Goal: Check status: Check status

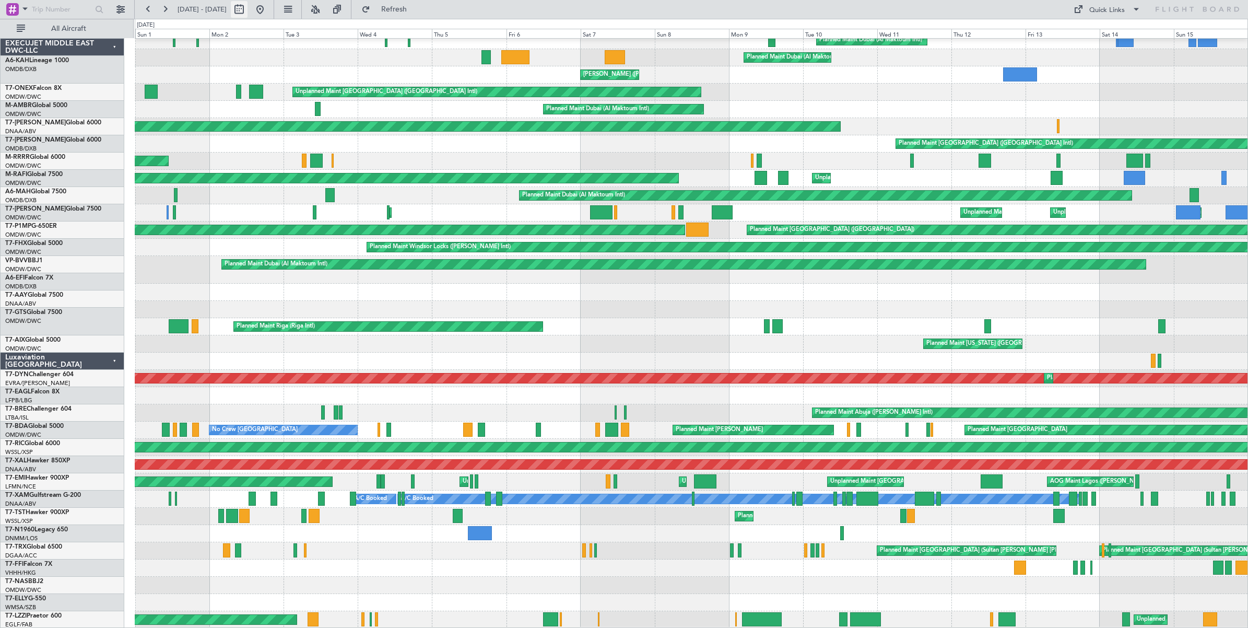
scroll to position [52, 0]
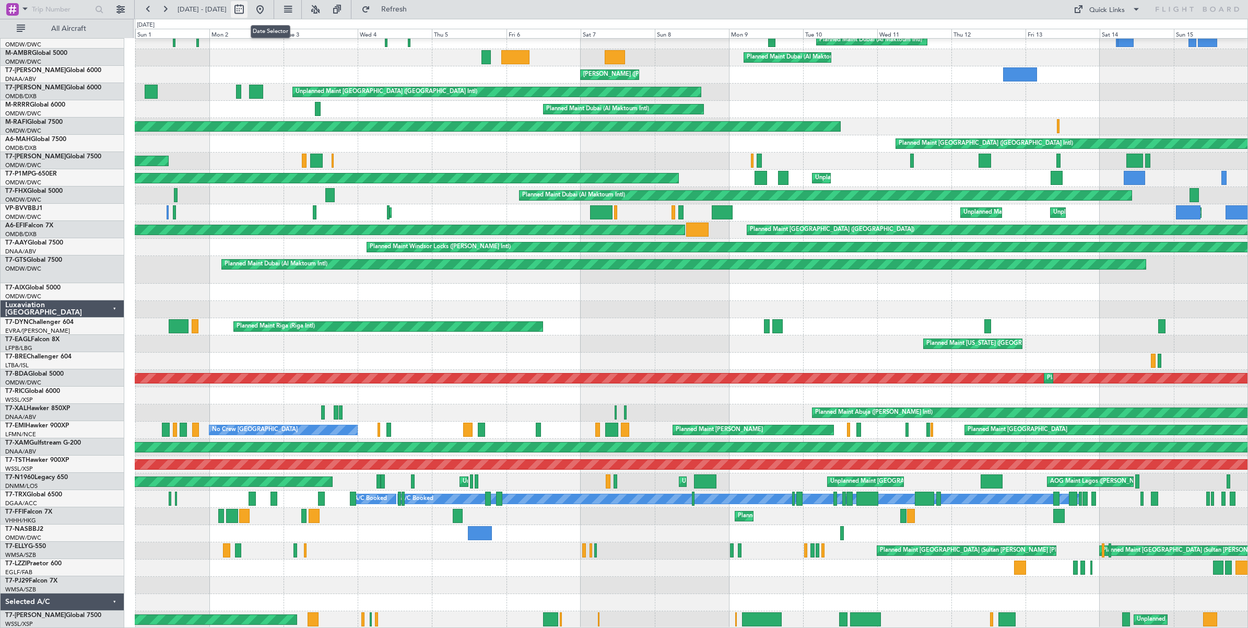
click at [248, 11] on button at bounding box center [239, 9] width 17 height 17
select select "6"
select select "2025"
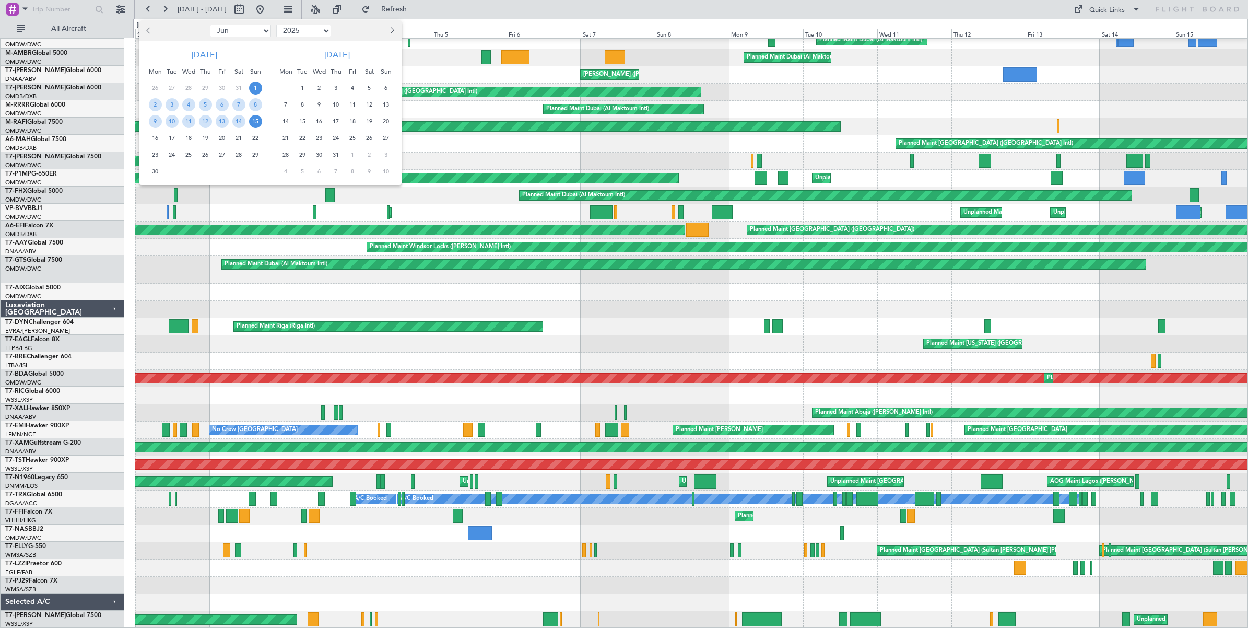
click at [246, 33] on select "Jan Feb Mar Apr May Jun [DATE] Aug Sep Oct Nov Dec" at bounding box center [240, 31] width 61 height 13
select select "8"
click at [210, 25] on select "Jan Feb Mar Apr May Jun [DATE] Aug Sep Oct Nov Dec" at bounding box center [240, 31] width 61 height 13
click at [206, 138] on span "21" at bounding box center [205, 138] width 13 height 13
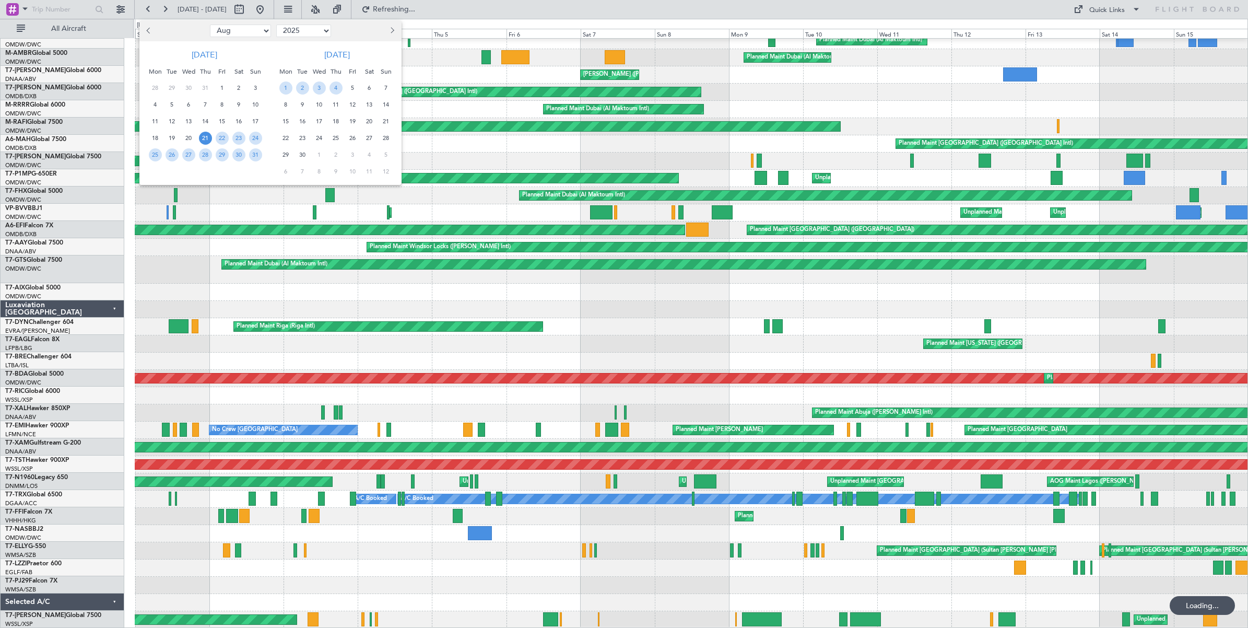
click at [206, 138] on span "21" at bounding box center [205, 138] width 13 height 13
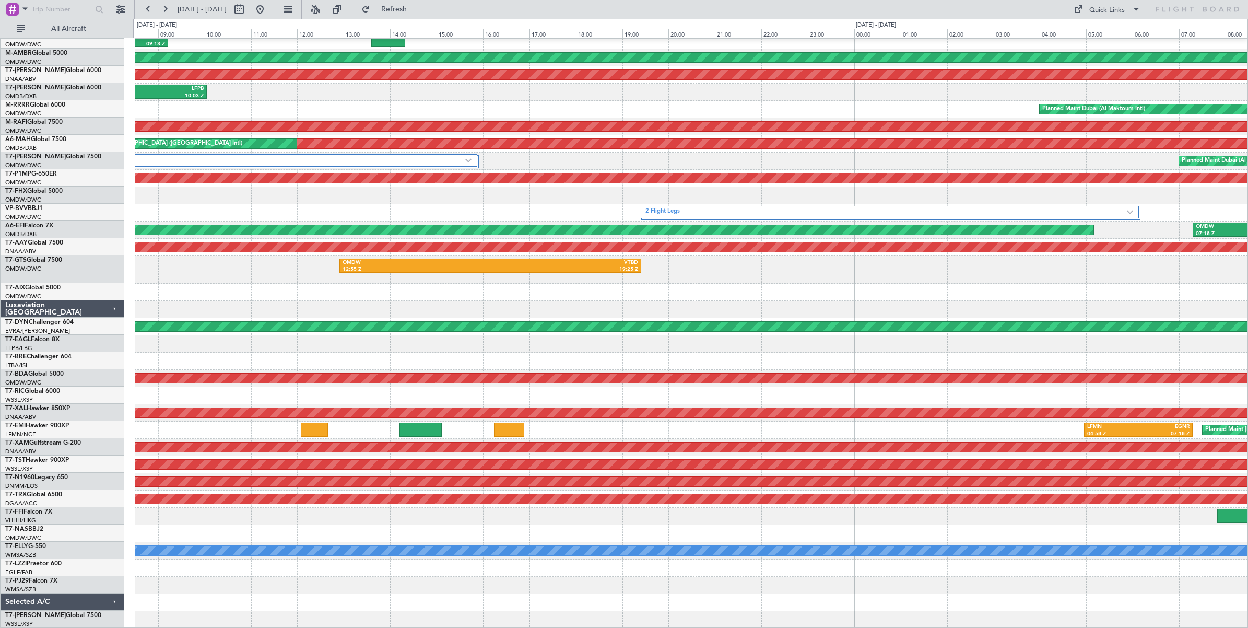
click at [436, 200] on div "LIRA 05:21 Z ORBI 09:13 Z ORER 09:54 Z LIRA 14:18 Z Planned Maint [GEOGRAPHIC_D…" at bounding box center [691, 307] width 1113 height 641
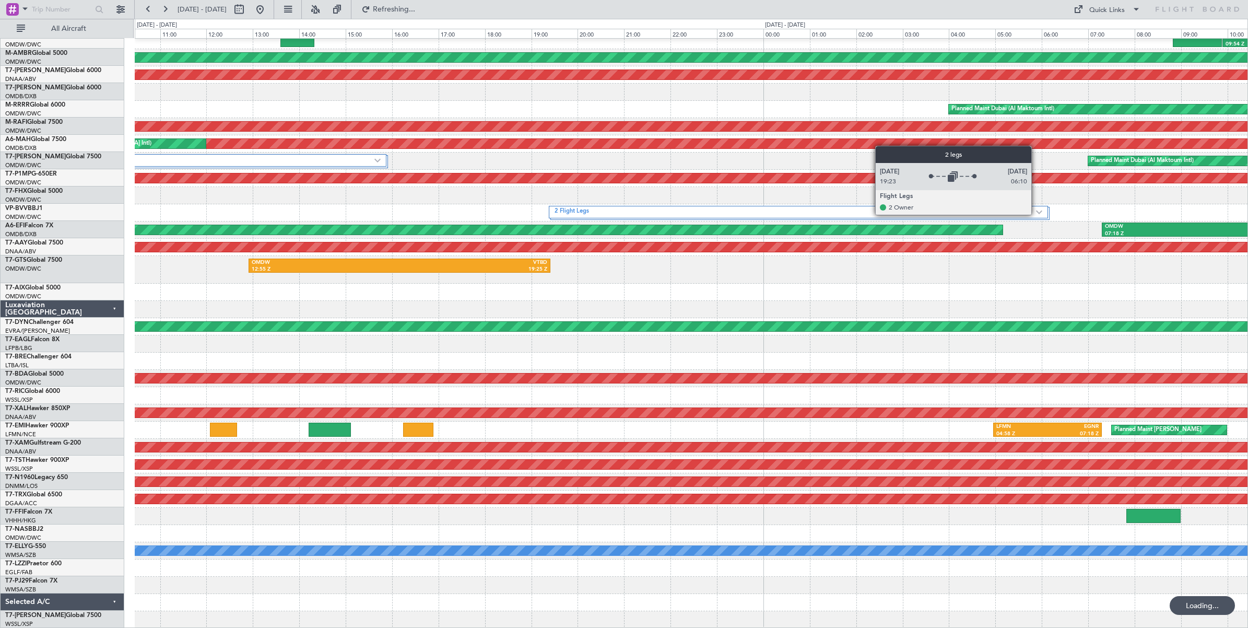
click at [1037, 215] on div "2 Flight Legs" at bounding box center [798, 212] width 499 height 13
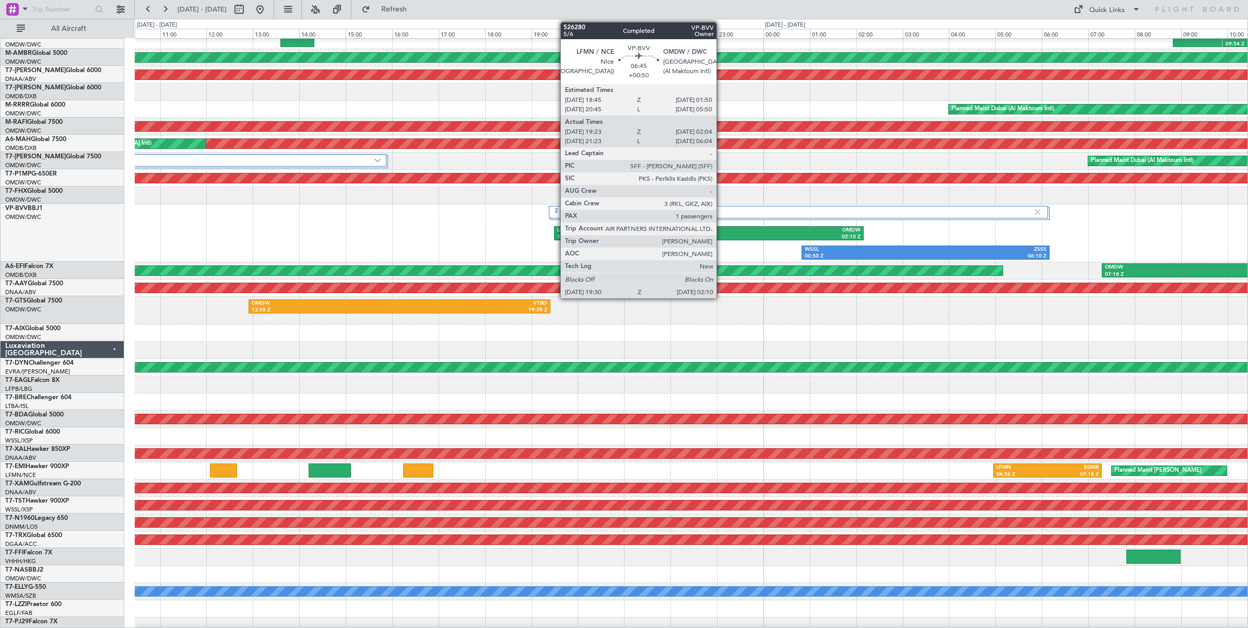
click at [722, 230] on div "OMDW" at bounding box center [784, 230] width 151 height 7
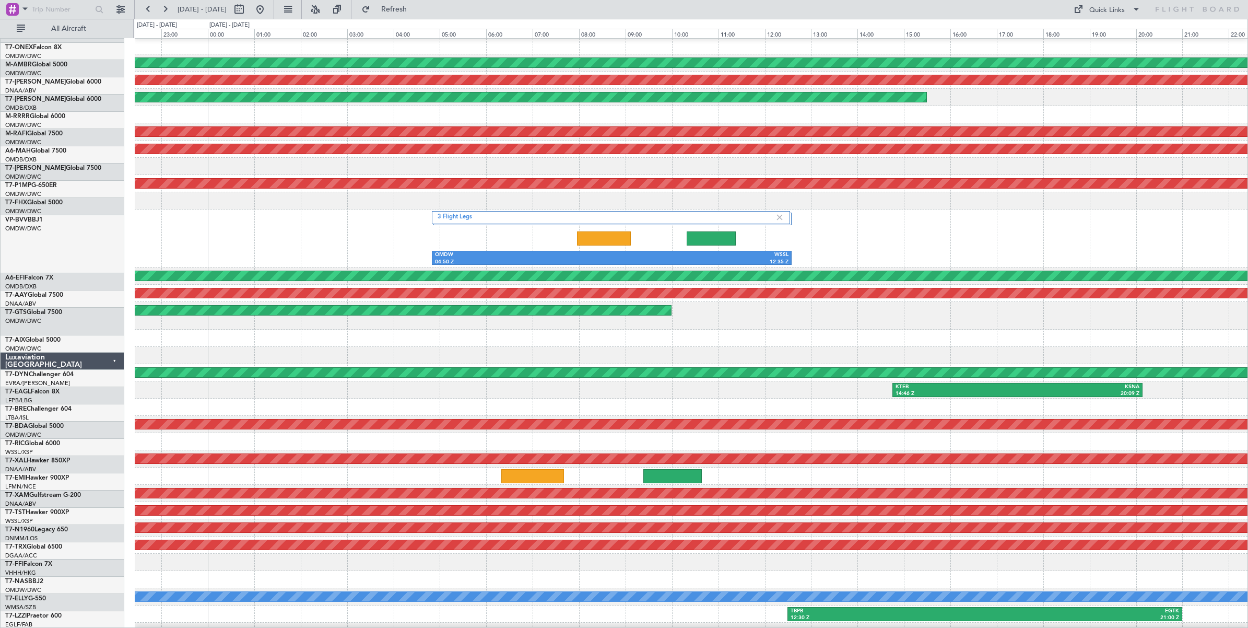
scroll to position [46, 0]
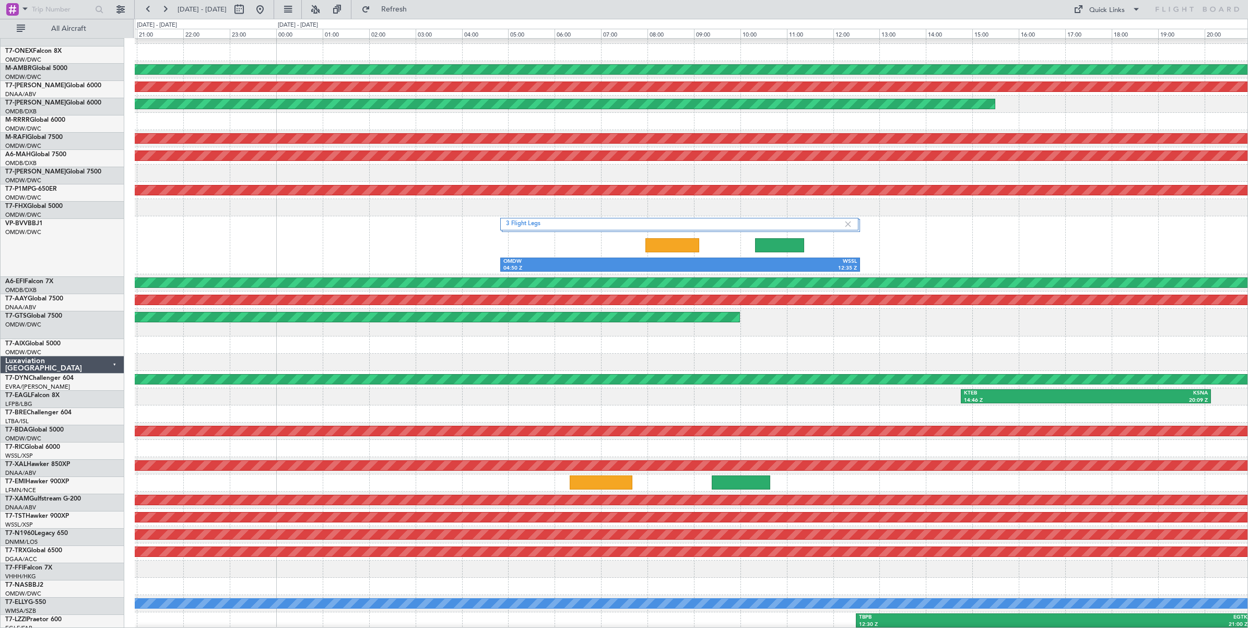
click at [875, 243] on div "3 Flight Legs OMDW 04:50 Z WSSL 12:35 Z" at bounding box center [691, 245] width 1113 height 58
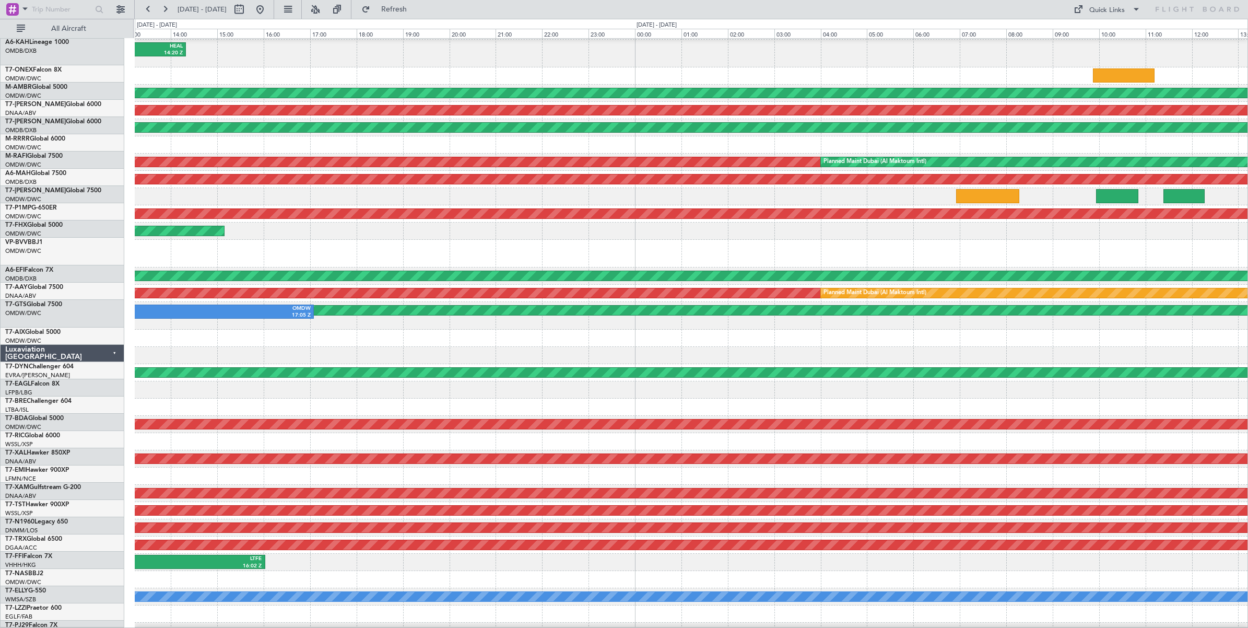
scroll to position [11, 0]
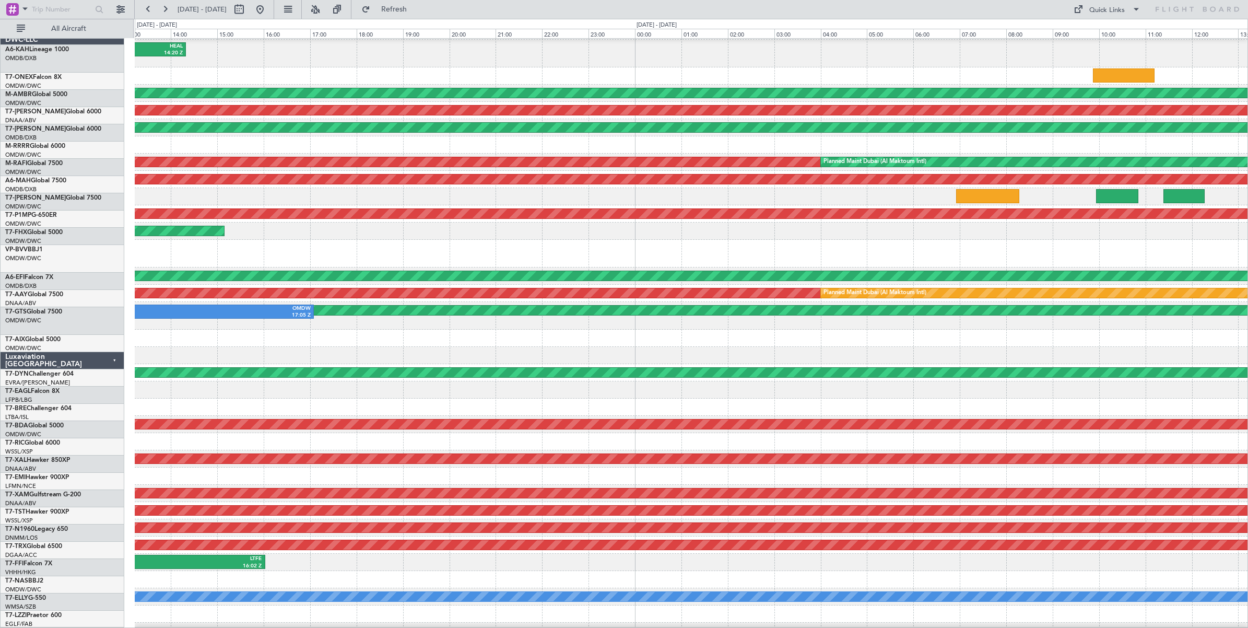
click at [672, 257] on div at bounding box center [691, 254] width 1113 height 28
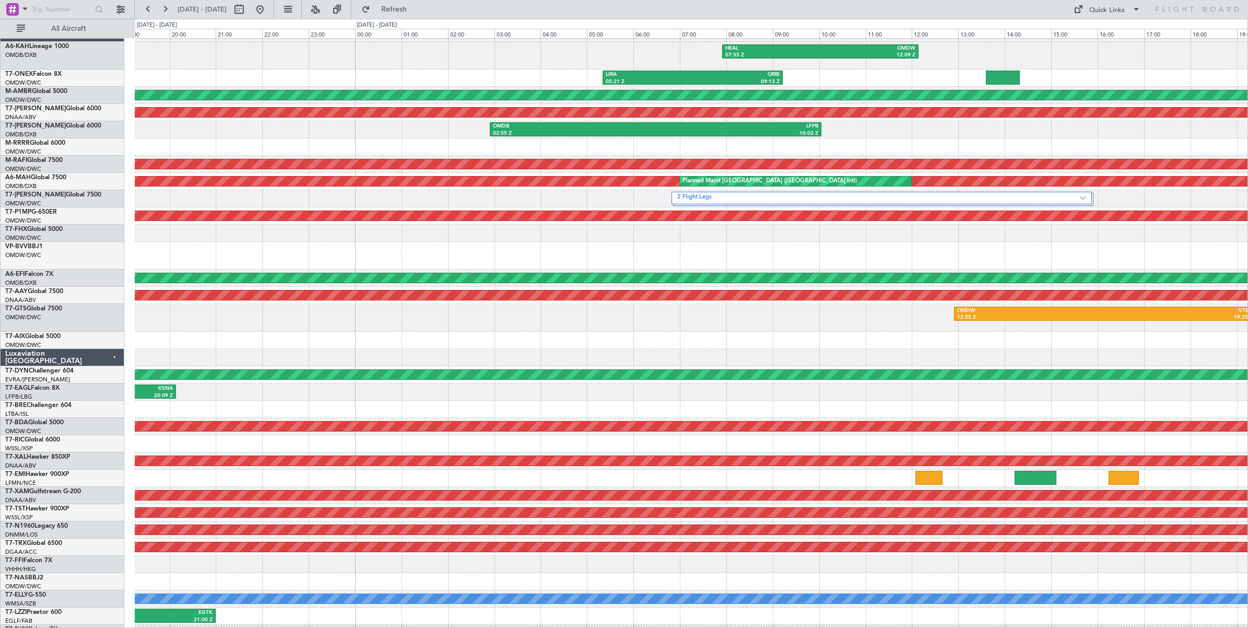
scroll to position [0, 0]
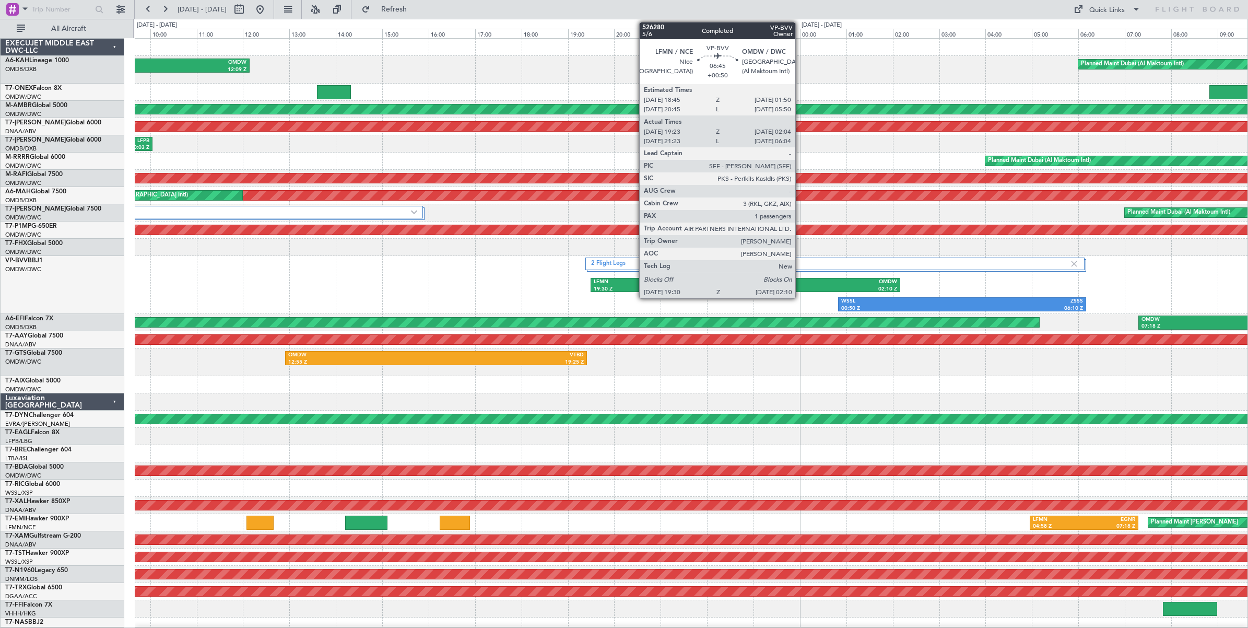
click at [801, 287] on div "02:10 Z" at bounding box center [821, 289] width 151 height 7
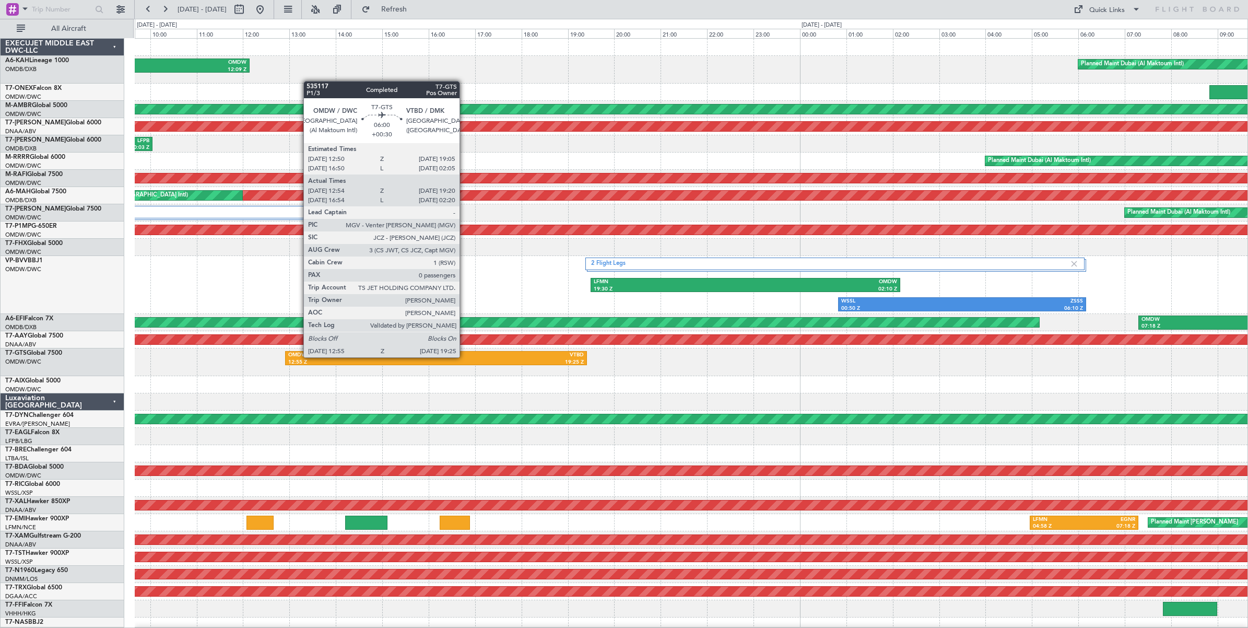
click at [465, 357] on div "VTBD" at bounding box center [510, 354] width 148 height 7
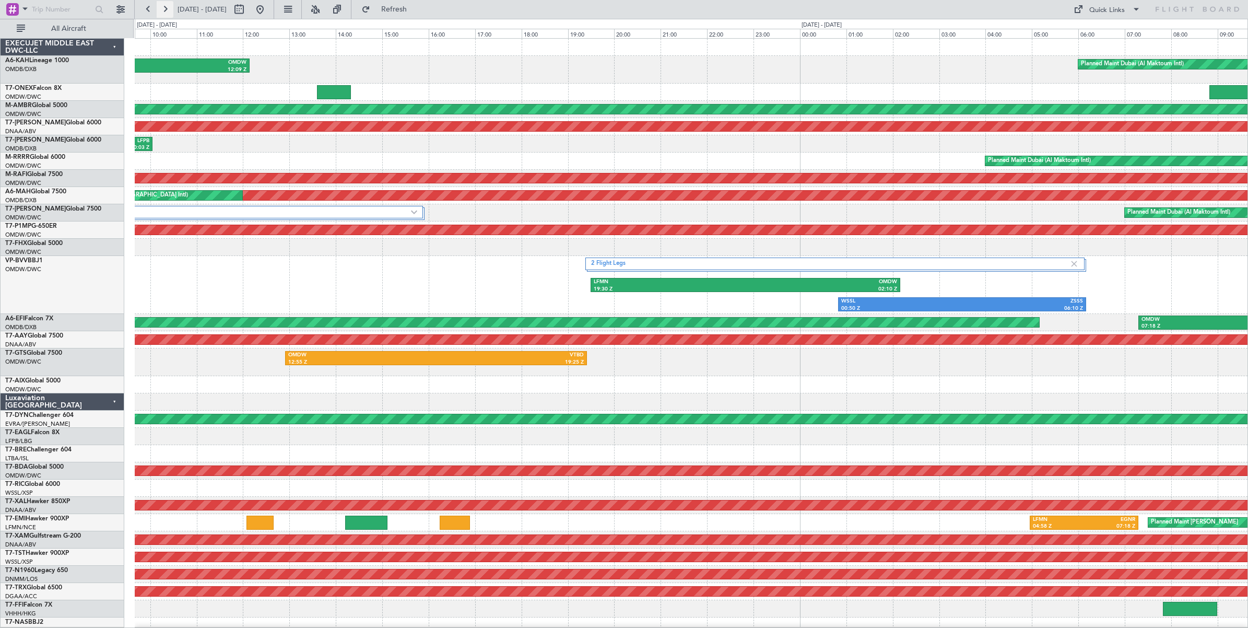
click at [165, 12] on button at bounding box center [165, 9] width 17 height 17
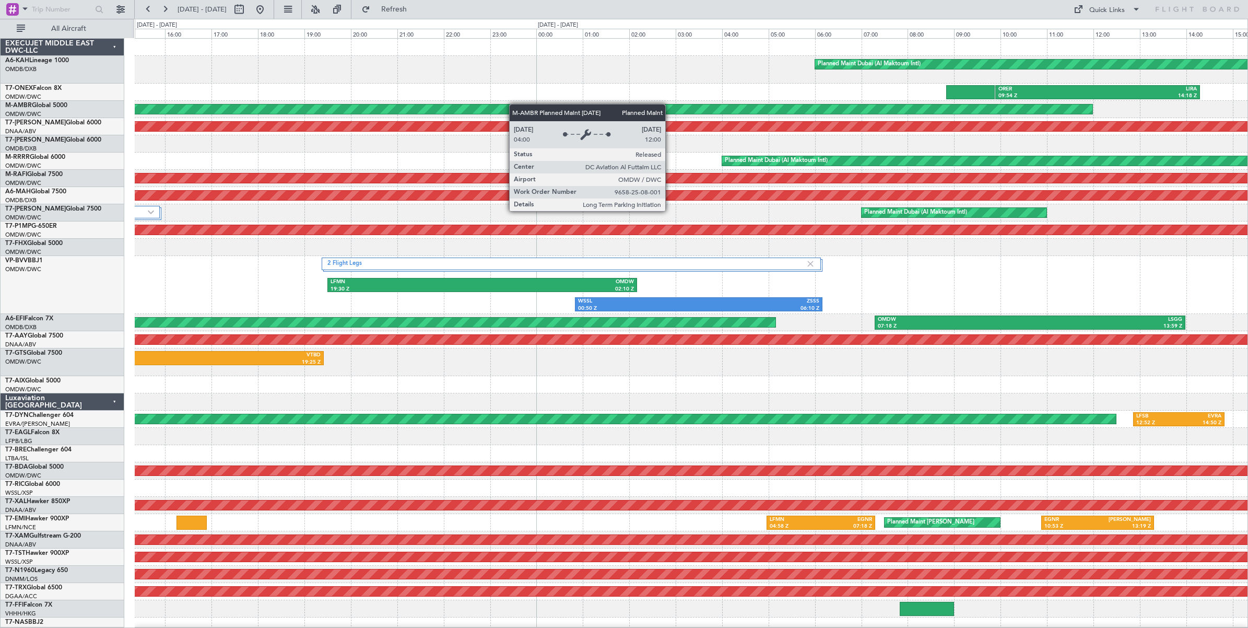
click at [717, 107] on div "Planned Maint Dubai (Al Maktoum Intl) HEAL 07:55 Z OMDW 12:09 Z ORER 09:54 Z LI…" at bounding box center [691, 380] width 1113 height 682
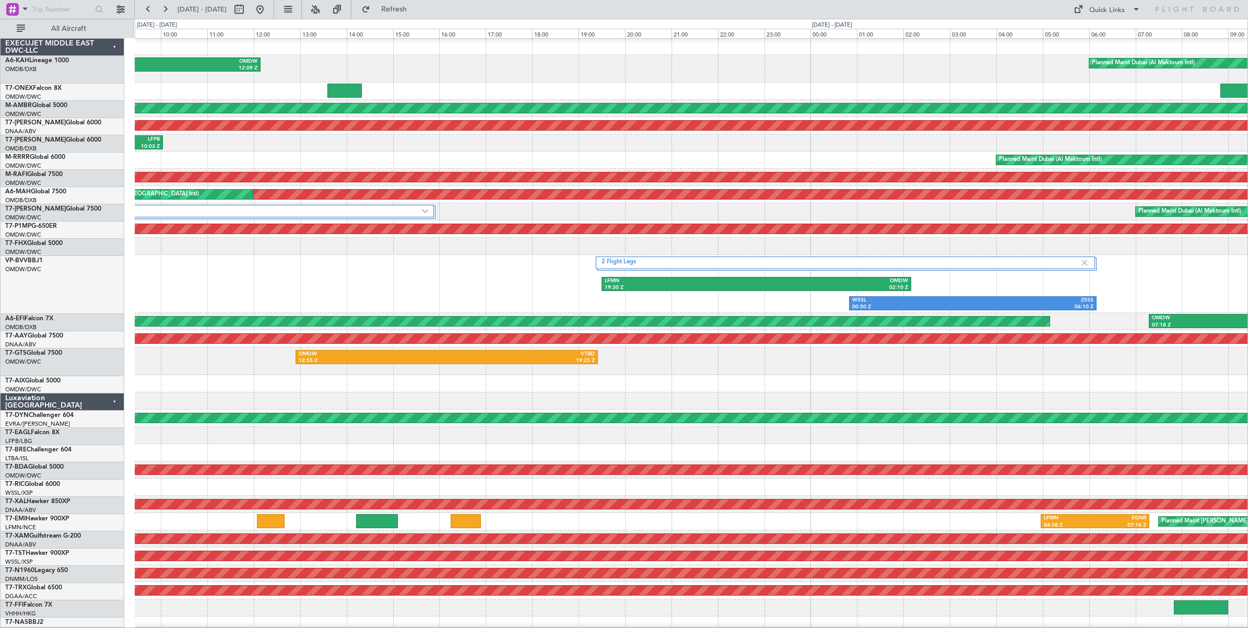
click at [752, 100] on div "Planned Maint Dubai (Al Maktoum Intl)" at bounding box center [691, 108] width 1113 height 17
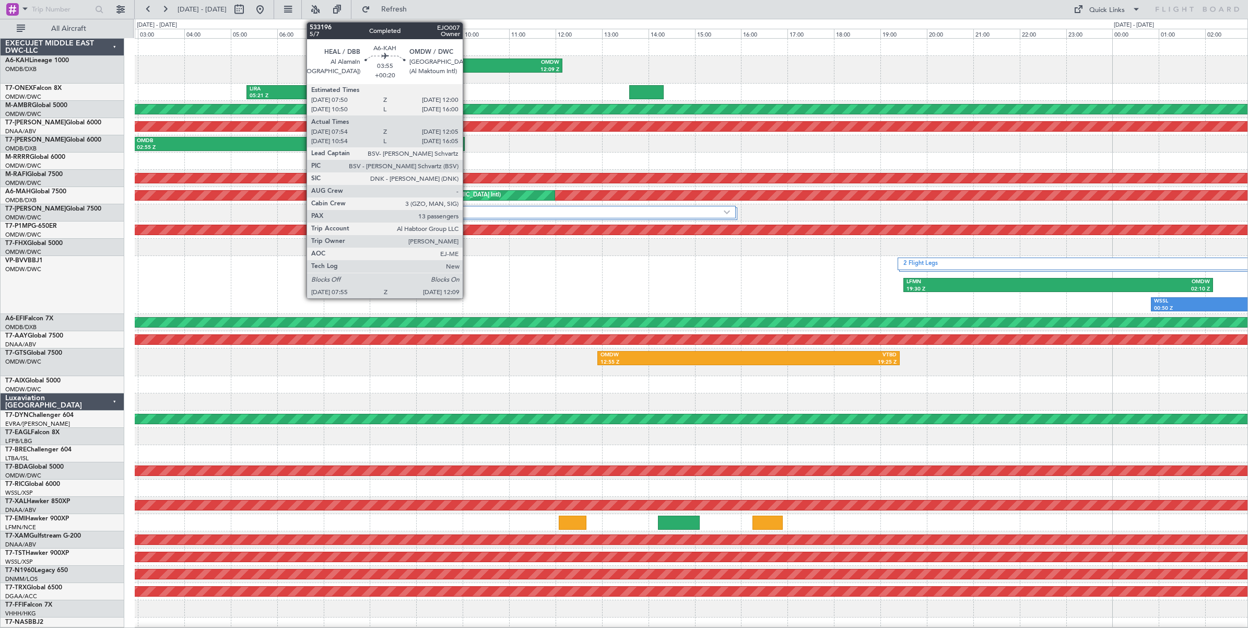
click at [468, 65] on div "OMDW" at bounding box center [511, 62] width 95 height 7
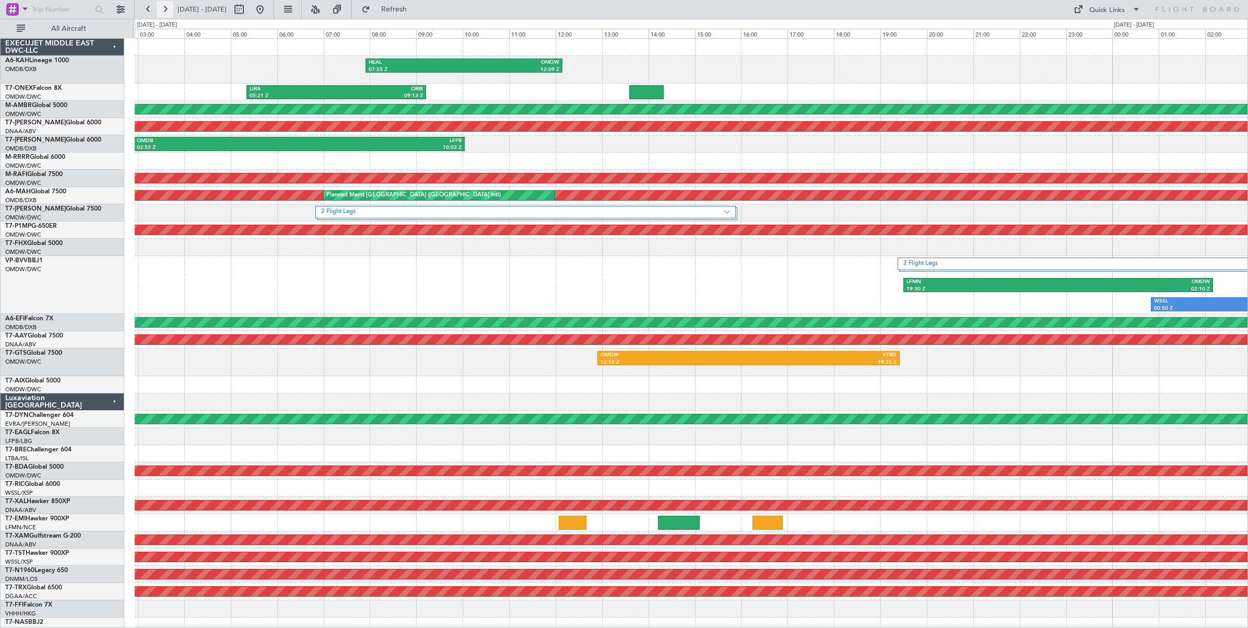
click at [163, 9] on button at bounding box center [165, 9] width 17 height 17
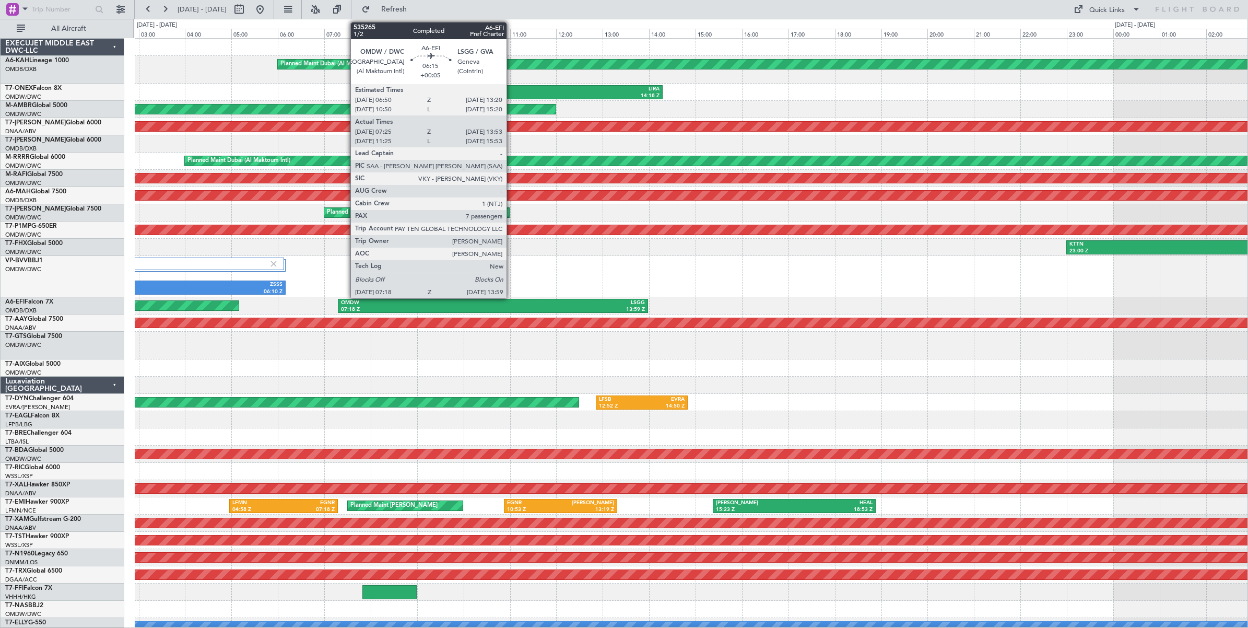
click at [512, 304] on div "LSGG" at bounding box center [569, 302] width 152 height 7
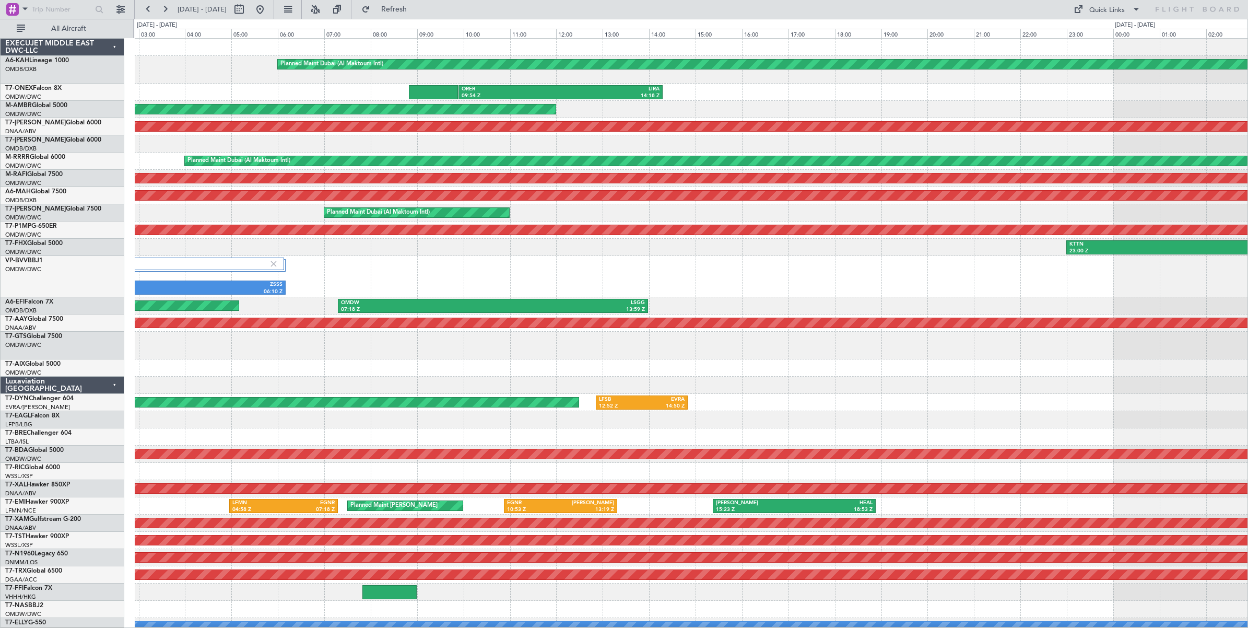
click at [914, 285] on div "2 Flight Legs WSSL 00:50 Z ZSSS 06:10 Z OMDW 06:50 Z LFMN 13:40 Z LFMN 19:30 Z …" at bounding box center [691, 276] width 1113 height 41
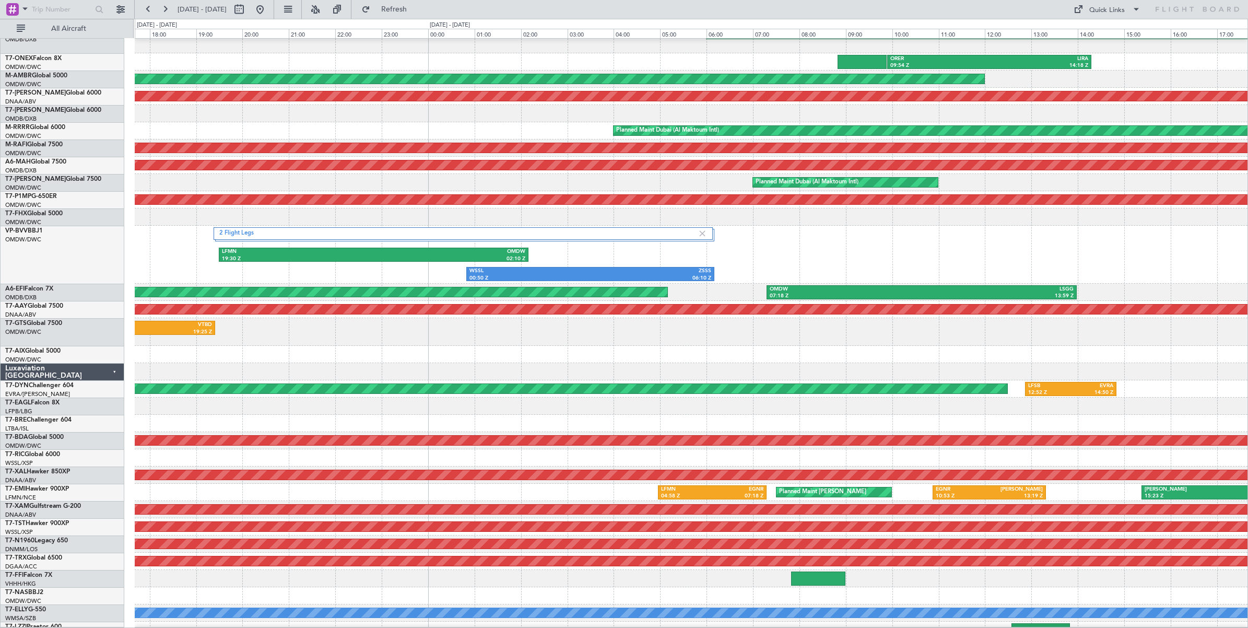
scroll to position [20, 0]
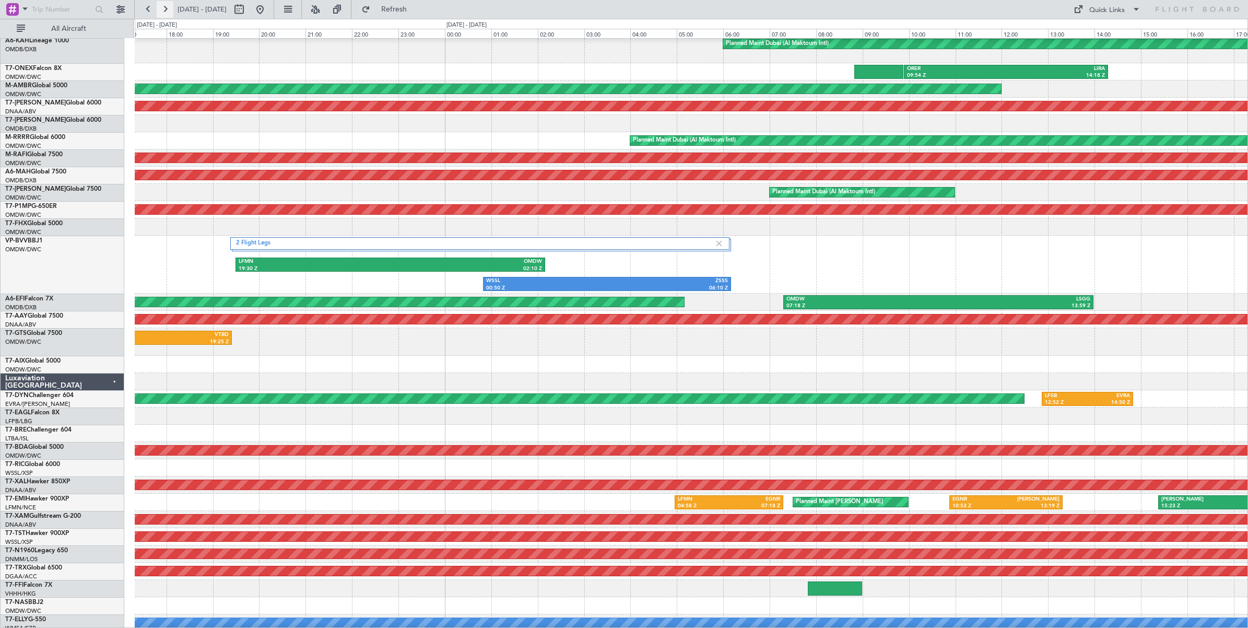
click at [166, 10] on button at bounding box center [165, 9] width 17 height 17
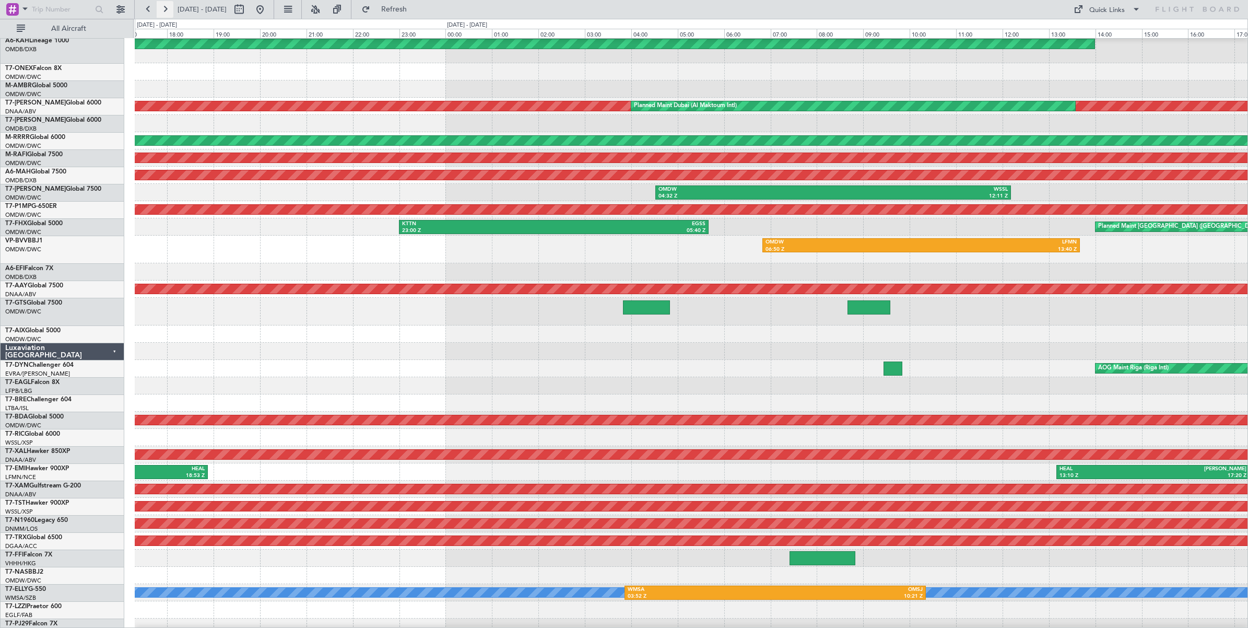
click at [166, 10] on button at bounding box center [165, 9] width 17 height 17
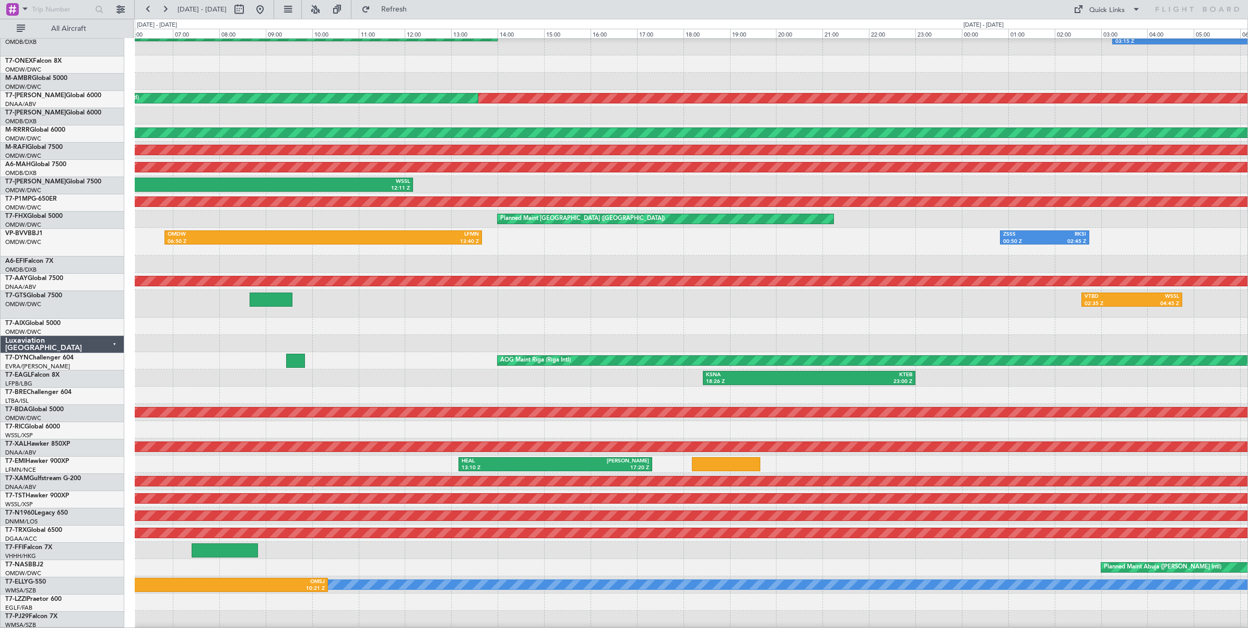
scroll to position [28, 0]
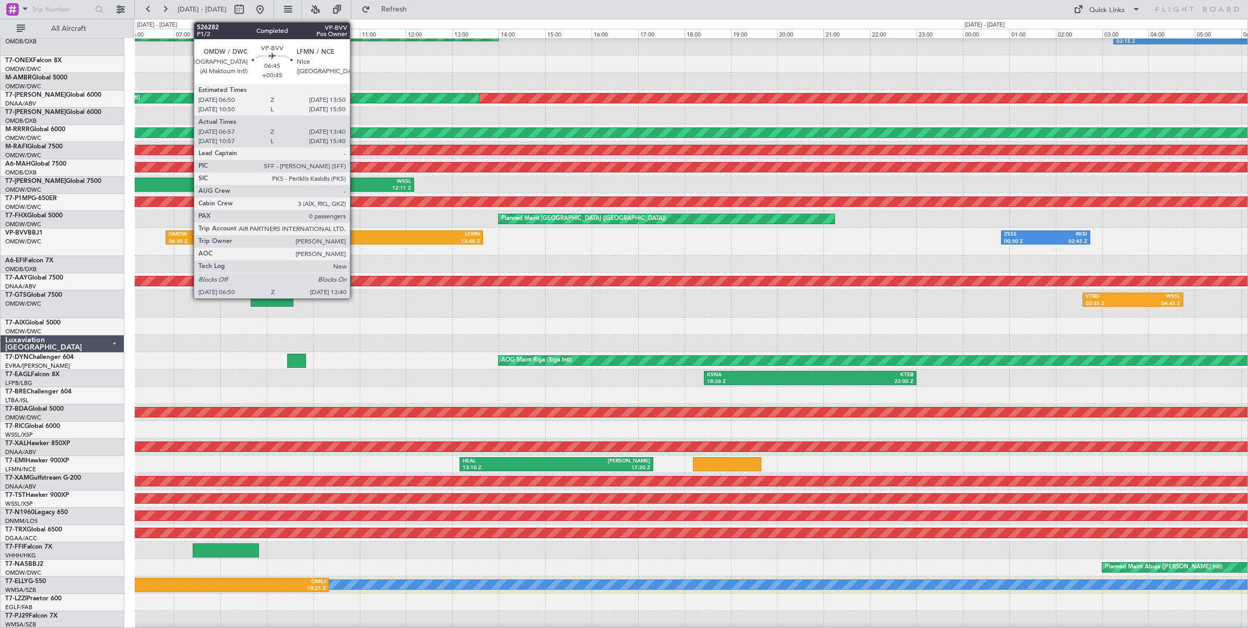
click at [355, 238] on div "13:40 Z" at bounding box center [402, 241] width 156 height 7
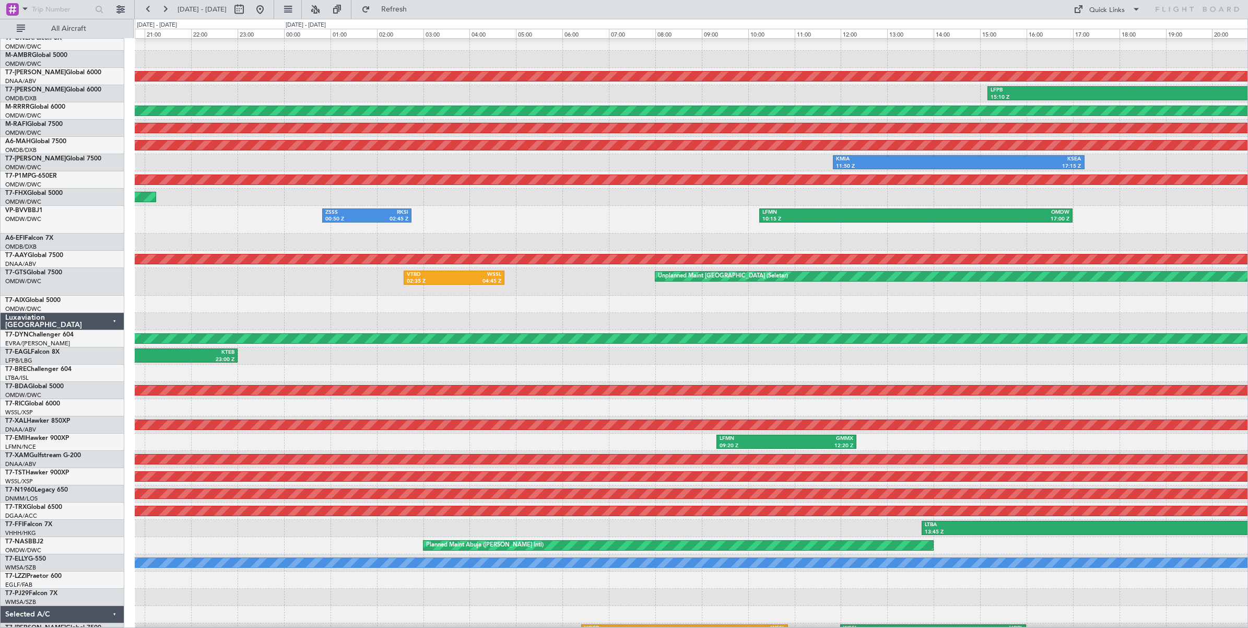
click at [197, 222] on div "ZSSS 00:50 Z RKSI 02:45 Z LFMN 10:15 Z OMDW 17:00 Z" at bounding box center [691, 220] width 1113 height 28
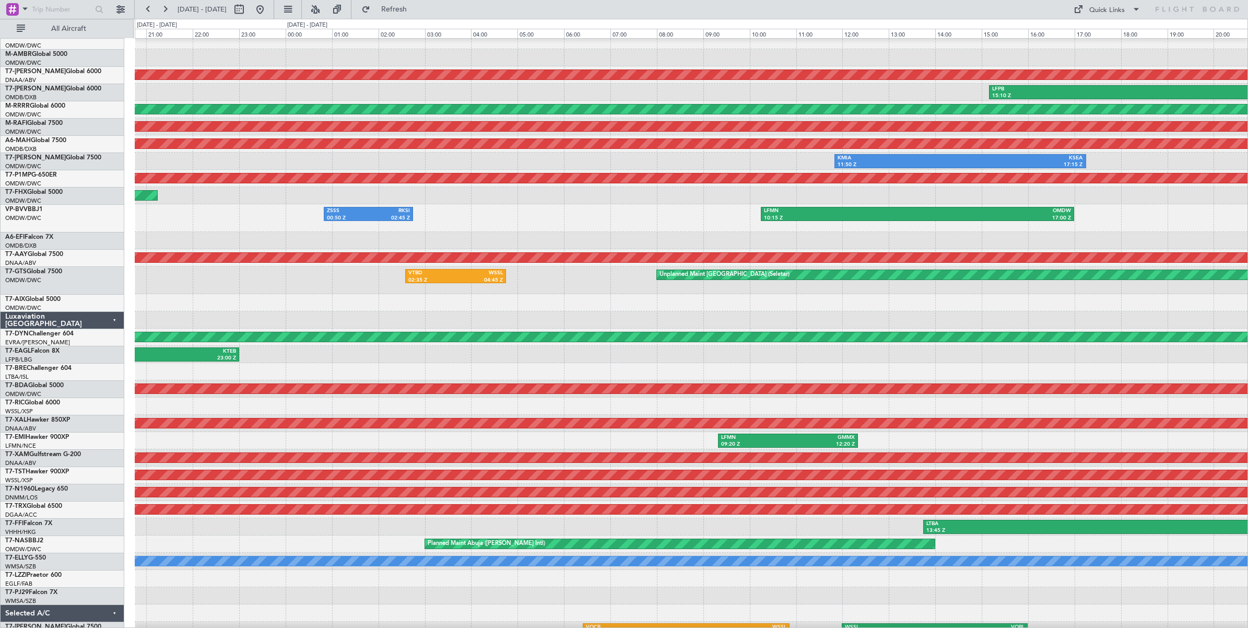
scroll to position [50, 0]
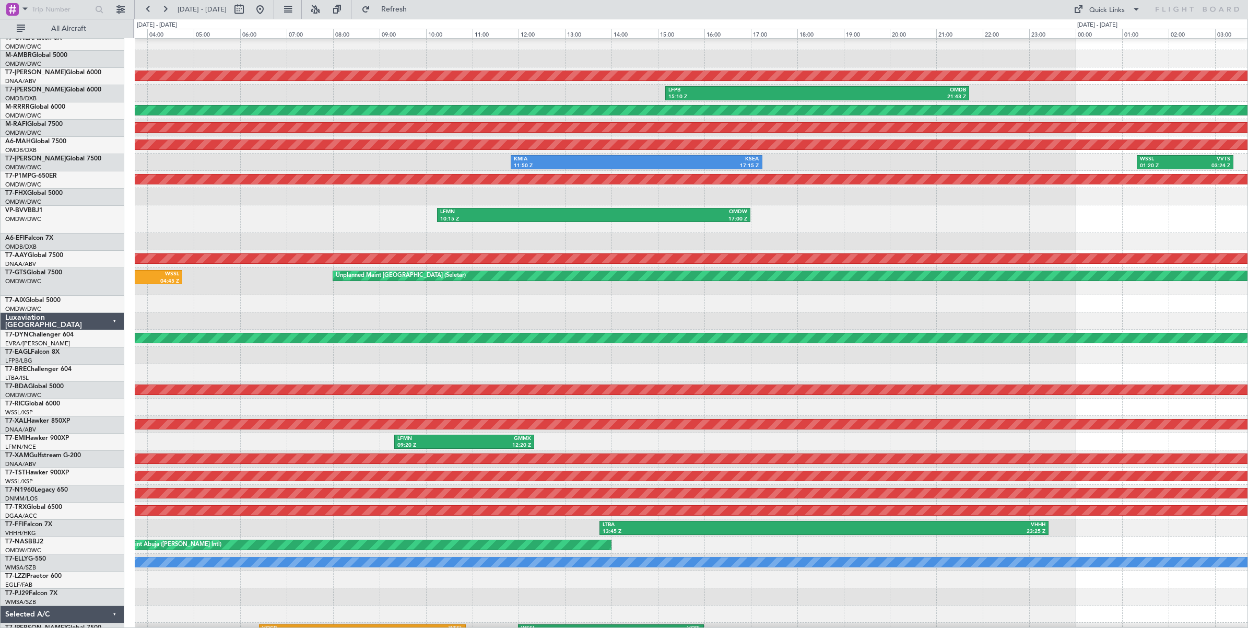
click at [340, 249] on div at bounding box center [691, 241] width 1113 height 17
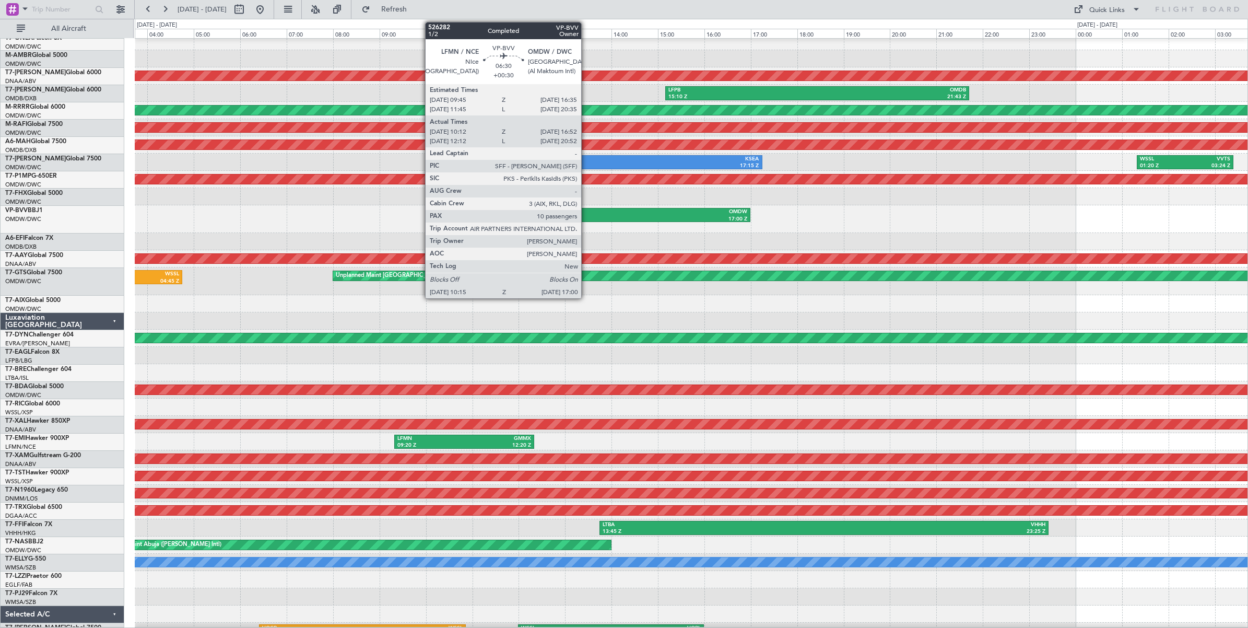
click at [587, 217] on div "10:15 Z" at bounding box center [517, 219] width 154 height 7
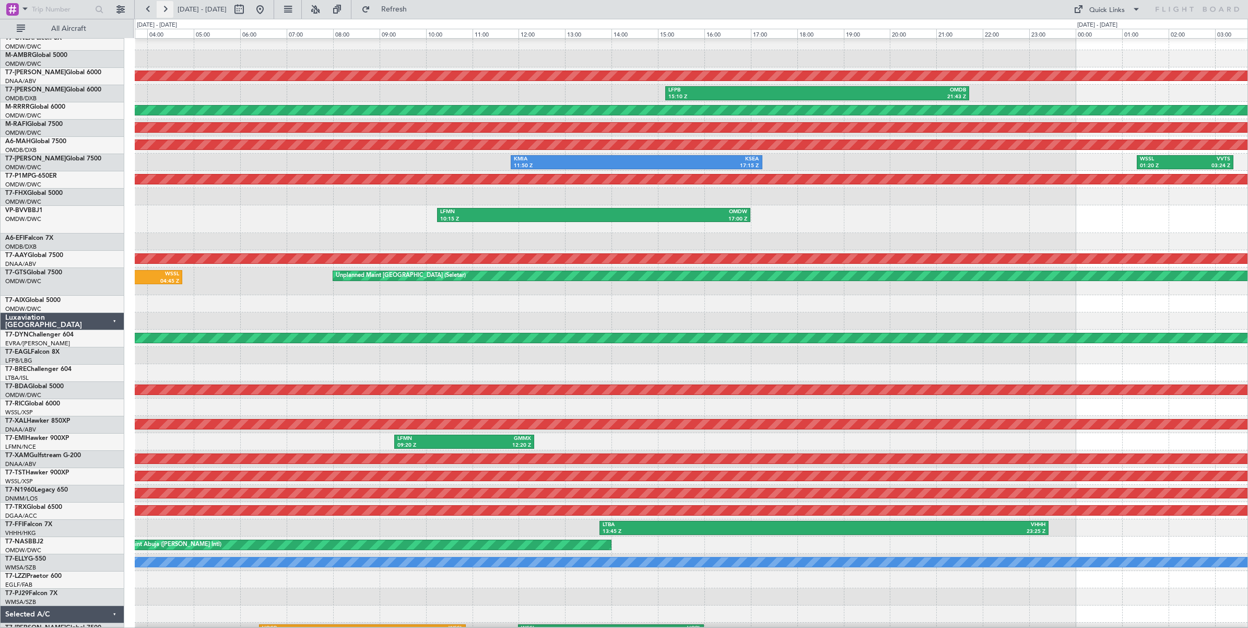
click at [163, 10] on button at bounding box center [165, 9] width 17 height 17
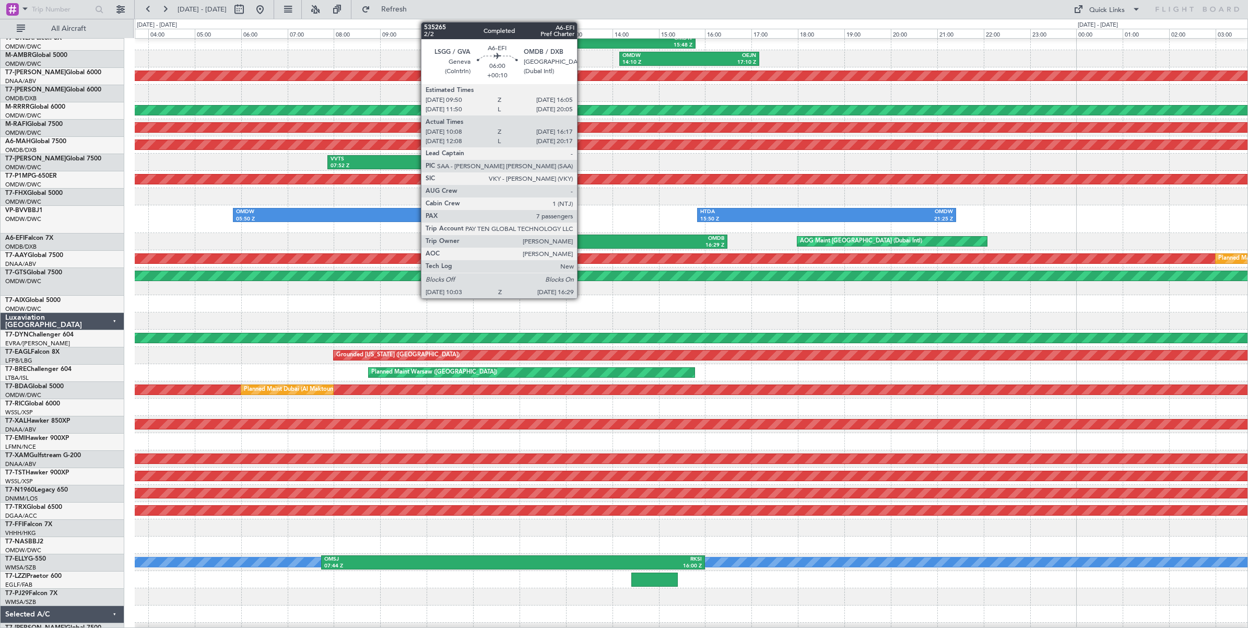
click at [582, 241] on div "OMDB" at bounding box center [651, 238] width 146 height 7
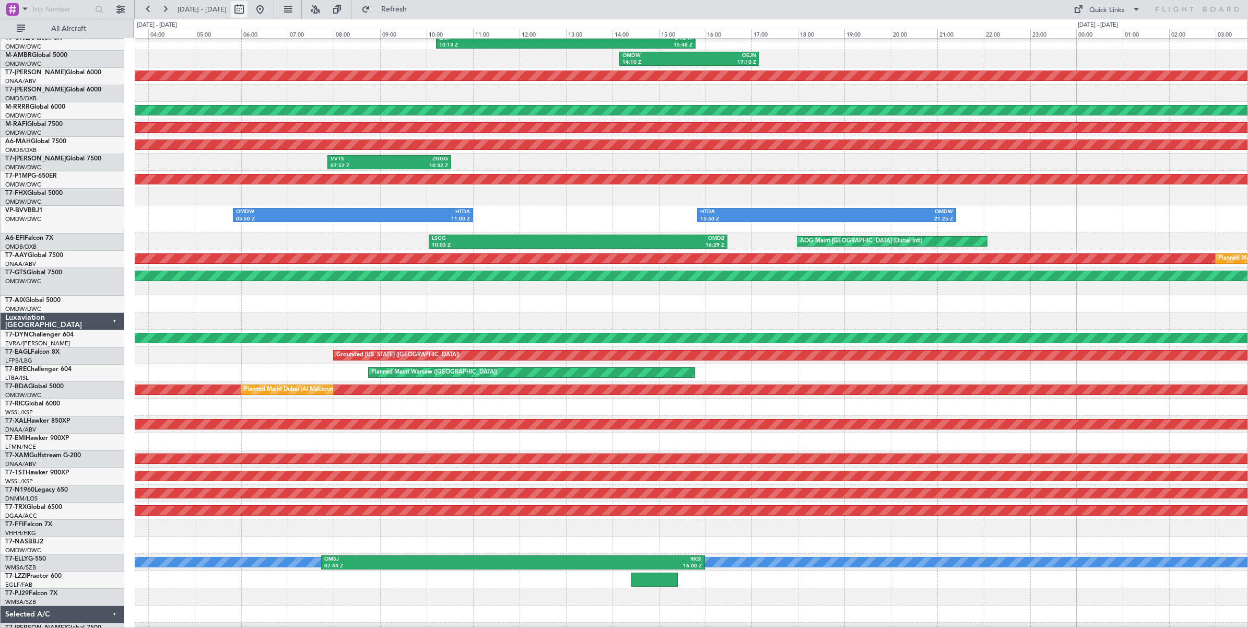
click at [248, 9] on button at bounding box center [239, 9] width 17 height 17
select select "8"
select select "2025"
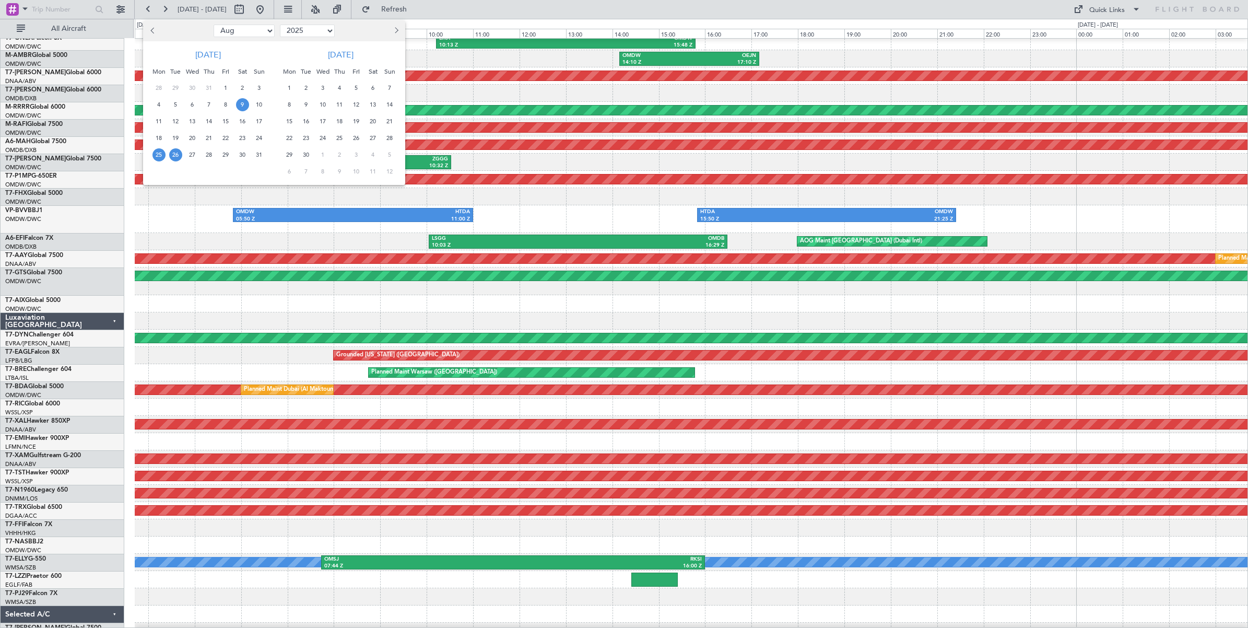
click at [243, 104] on span "9" at bounding box center [242, 104] width 13 height 13
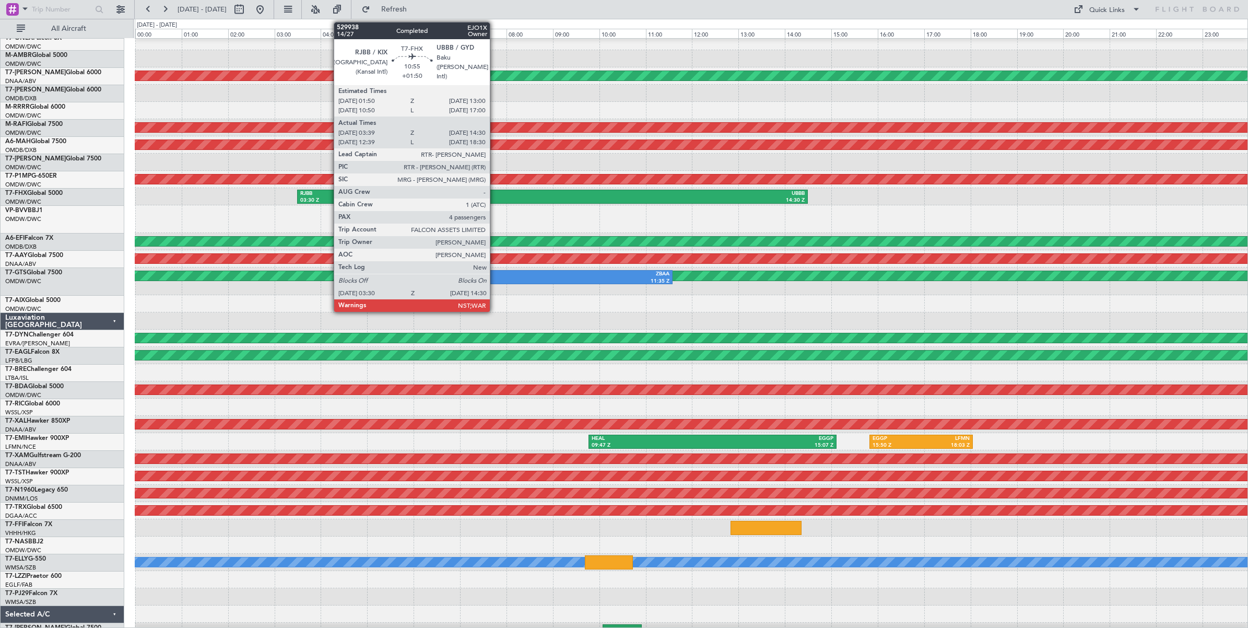
click at [495, 193] on div "RJBB" at bounding box center [426, 193] width 252 height 7
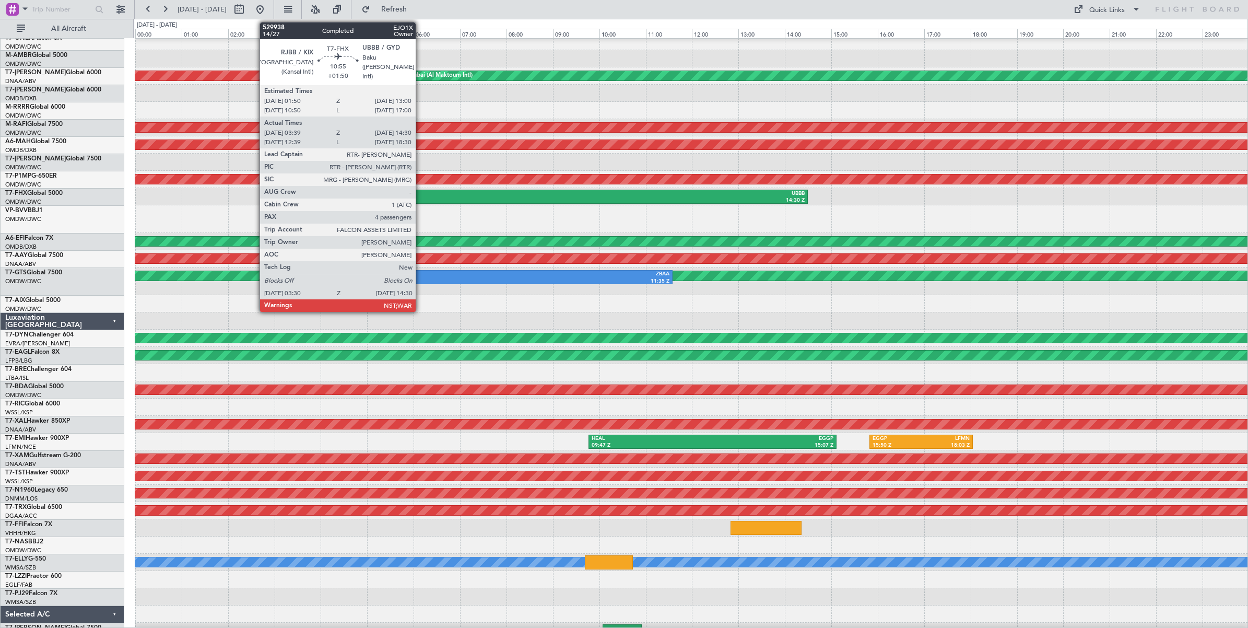
click at [421, 193] on div "RJBB" at bounding box center [426, 193] width 252 height 7
